Goal: Information Seeking & Learning: Learn about a topic

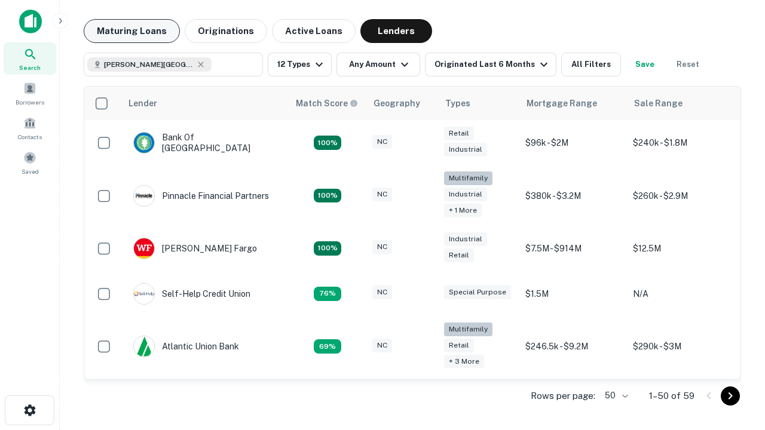
click at [131, 31] on button "Maturing Loans" at bounding box center [132, 31] width 96 height 24
